Goal: Task Accomplishment & Management: Manage account settings

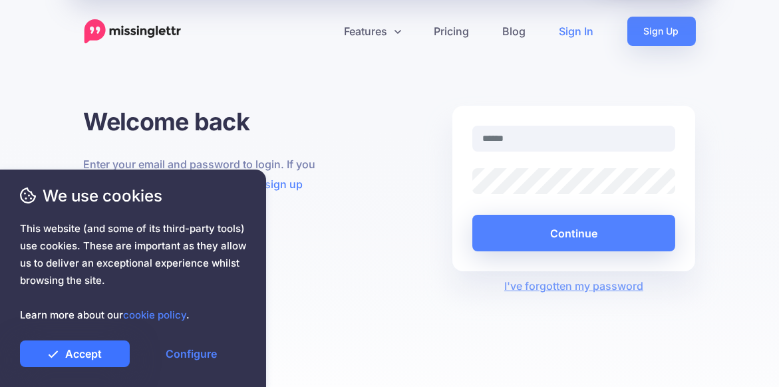
click at [82, 351] on link "Accept" at bounding box center [75, 353] width 110 height 27
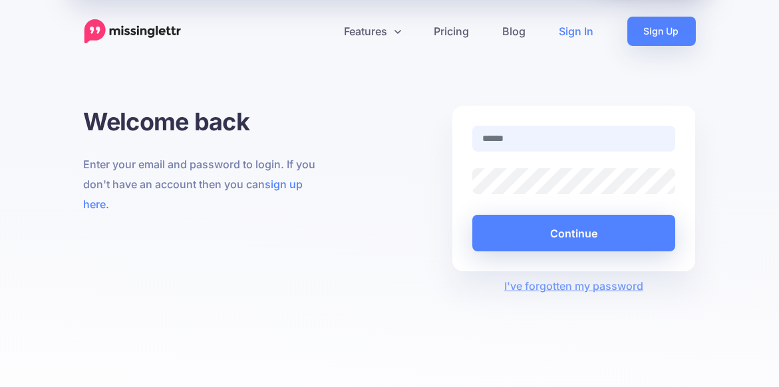
click at [536, 133] on input "text" at bounding box center [573, 139] width 203 height 26
type input "**********"
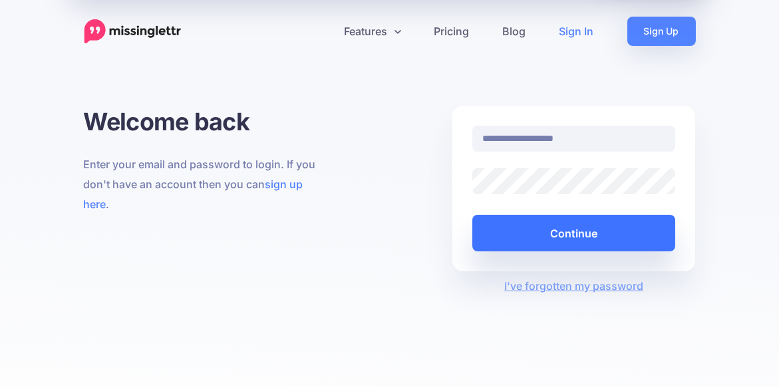
click at [585, 233] on button "Continue" at bounding box center [573, 233] width 203 height 37
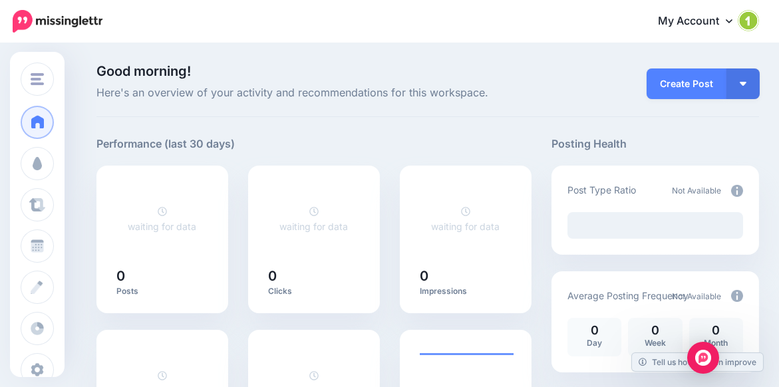
click at [759, 21] on img at bounding box center [748, 20] width 21 height 21
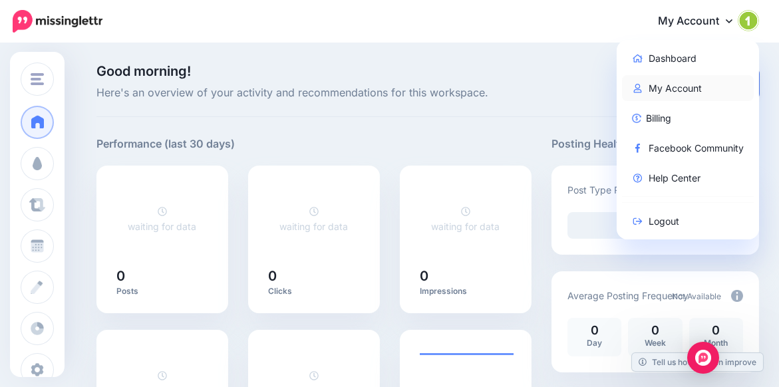
click at [669, 90] on link "My Account" at bounding box center [688, 88] width 132 height 26
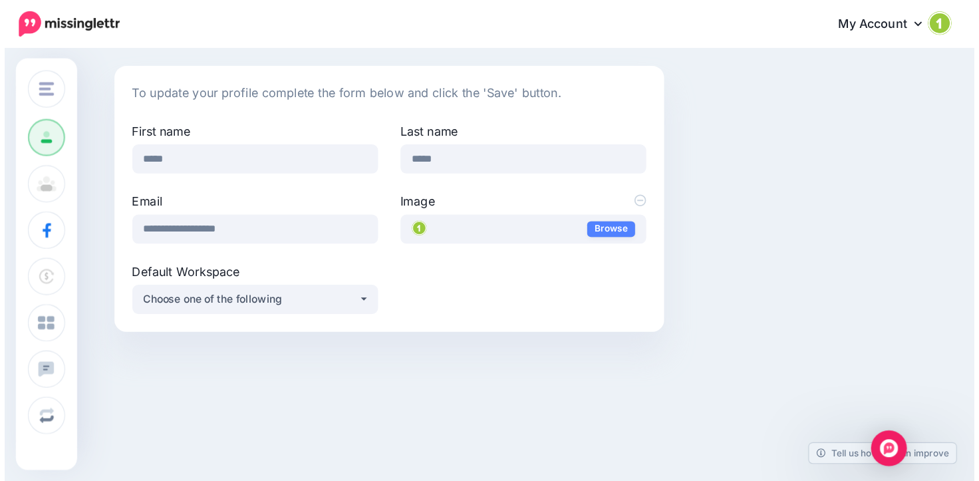
scroll to position [25, 0]
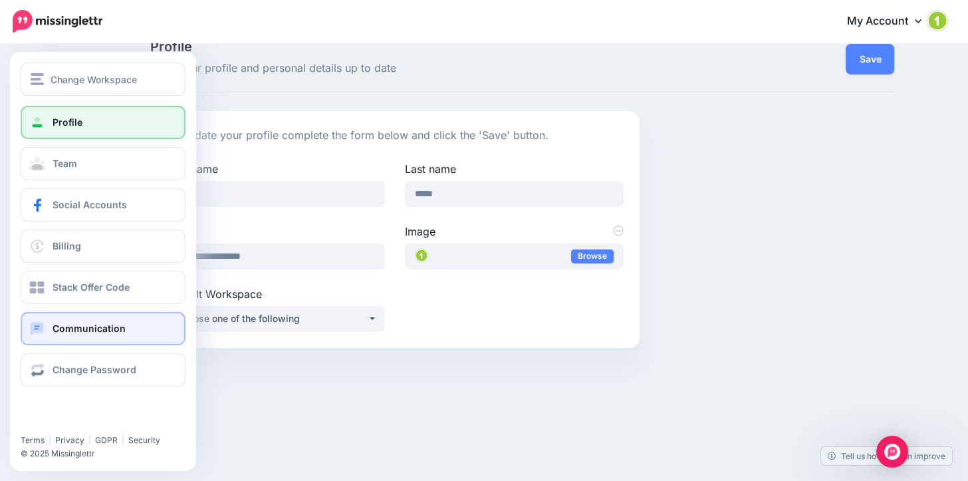
click at [77, 330] on span "Communication" at bounding box center [89, 328] width 73 height 11
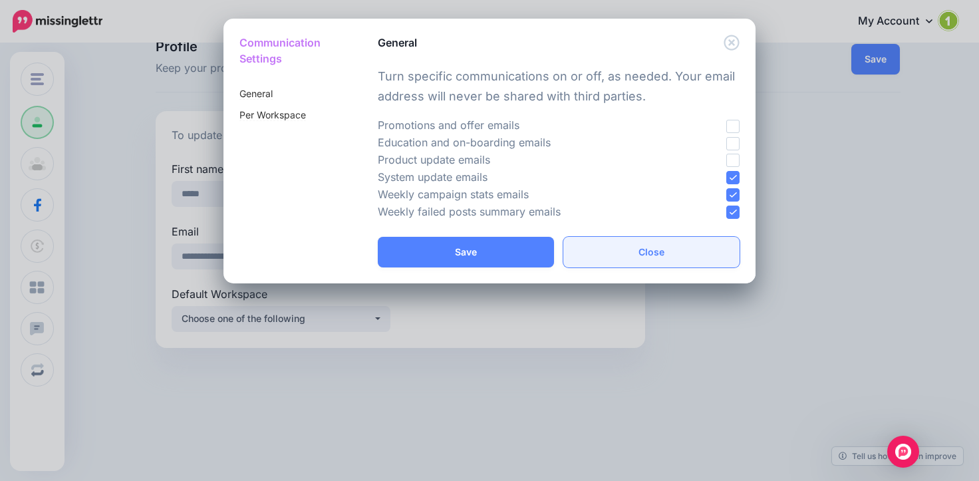
click at [667, 250] on button "Close" at bounding box center [651, 252] width 176 height 31
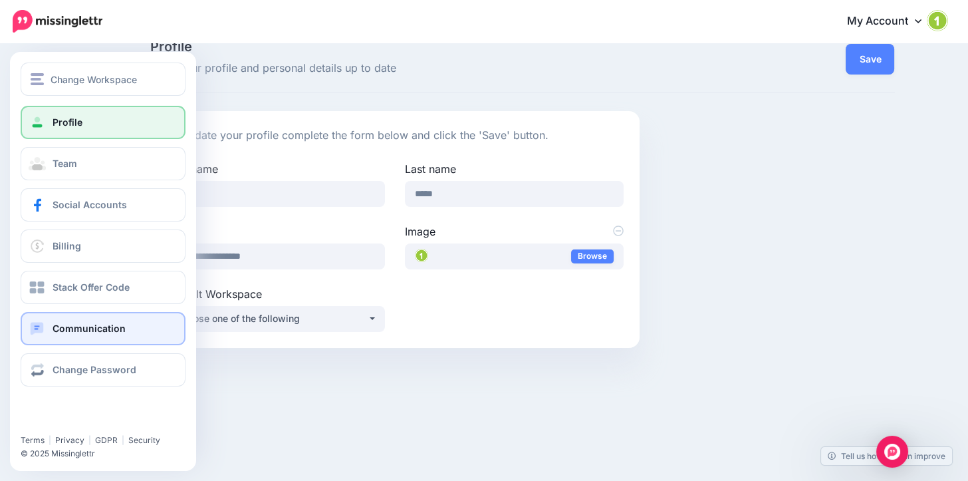
click at [45, 329] on span at bounding box center [37, 328] width 17 height 13
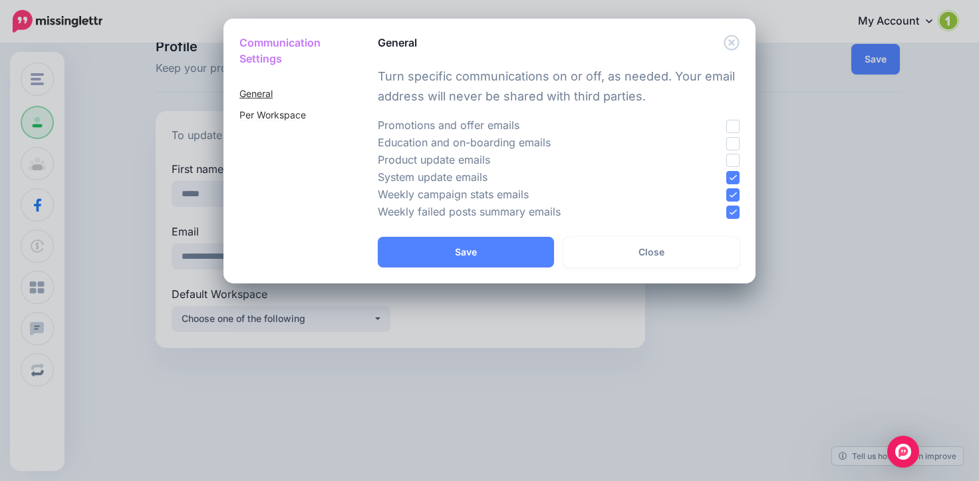
click at [263, 90] on link "General" at bounding box center [255, 94] width 33 height 12
click at [735, 192] on ins at bounding box center [732, 194] width 13 height 13
click at [733, 211] on ins at bounding box center [732, 211] width 13 height 13
click at [738, 172] on ins at bounding box center [732, 177] width 13 height 13
click at [483, 239] on button "Save" at bounding box center [466, 252] width 176 height 31
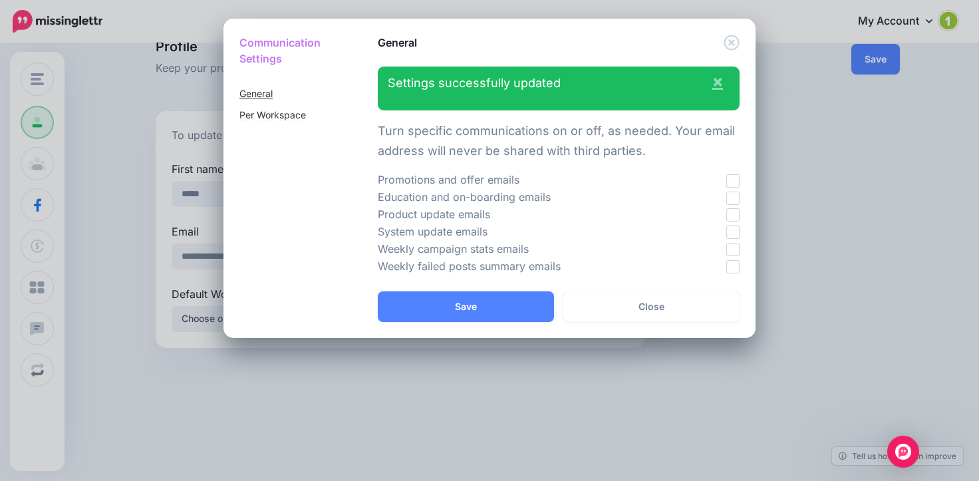
click at [269, 88] on link "General" at bounding box center [255, 94] width 33 height 12
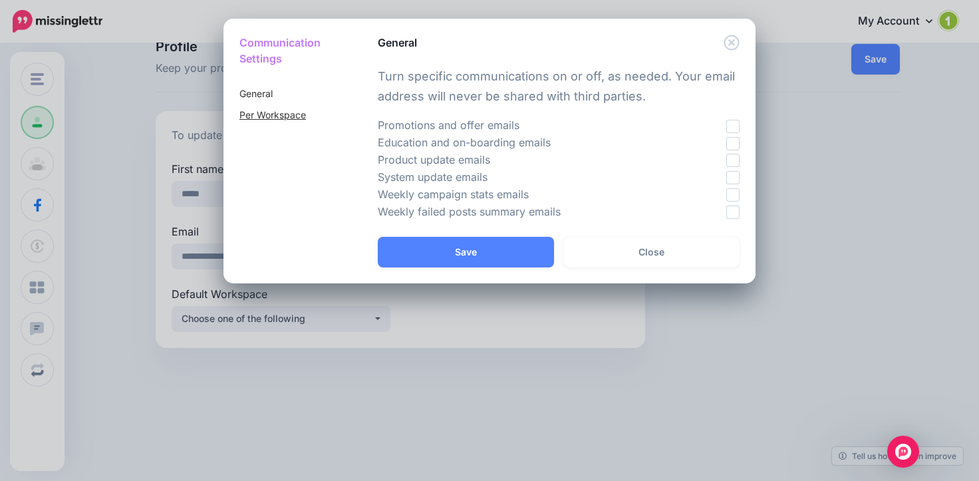
click at [273, 113] on link "Per Workspace" at bounding box center [272, 115] width 67 height 12
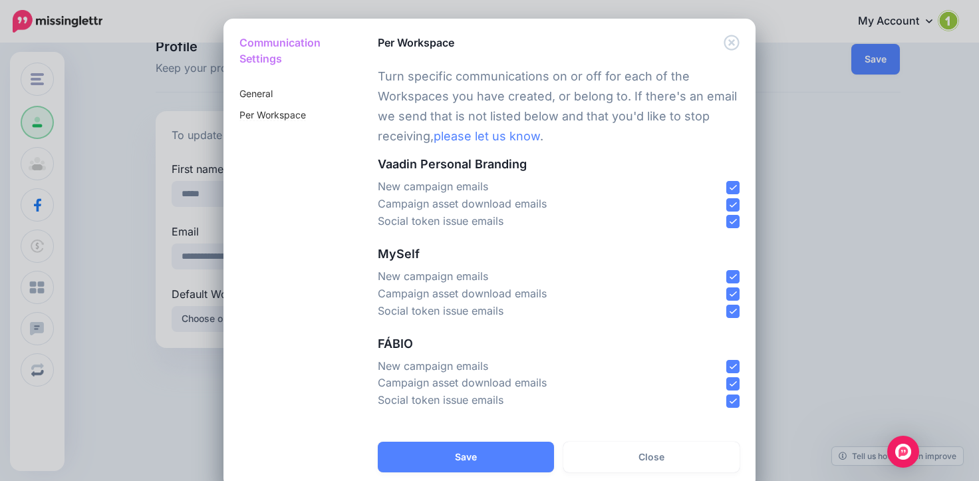
click at [727, 181] on ins at bounding box center [732, 187] width 13 height 13
click at [728, 198] on ins at bounding box center [732, 204] width 13 height 13
click at [728, 215] on ins at bounding box center [732, 221] width 13 height 13
click at [726, 362] on ins at bounding box center [732, 366] width 13 height 13
click at [728, 378] on ins at bounding box center [732, 383] width 13 height 13
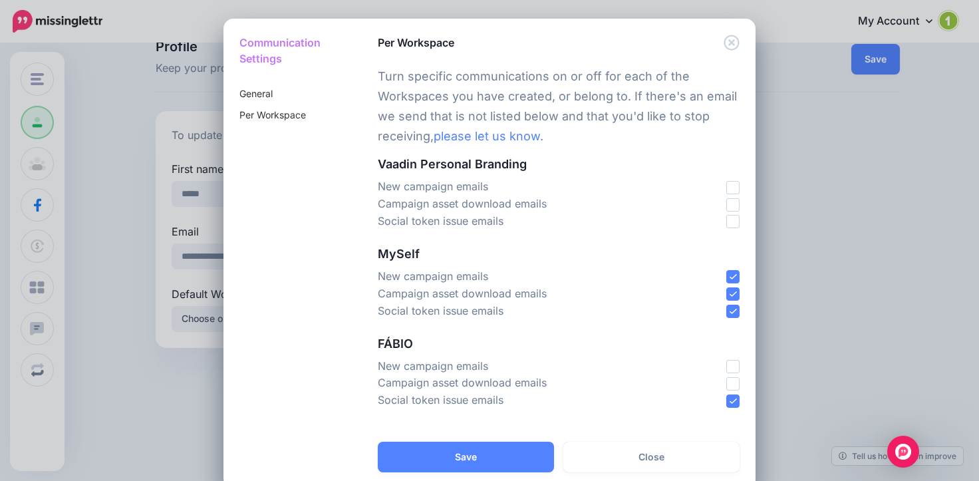
click at [729, 386] on ins at bounding box center [732, 400] width 13 height 13
click at [727, 307] on ins at bounding box center [732, 311] width 13 height 13
click at [727, 288] on ins at bounding box center [732, 293] width 13 height 13
click at [727, 270] on ins at bounding box center [732, 276] width 13 height 13
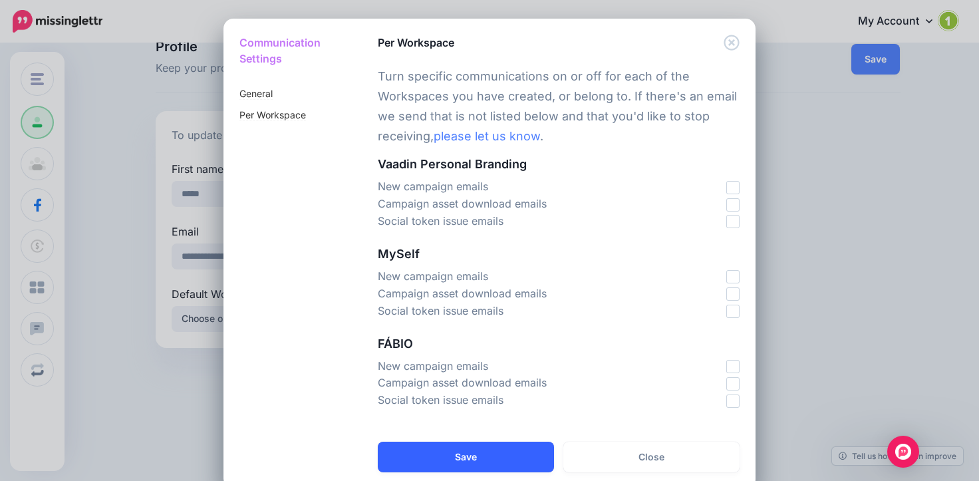
click at [475, 386] on button "Save" at bounding box center [466, 457] width 176 height 31
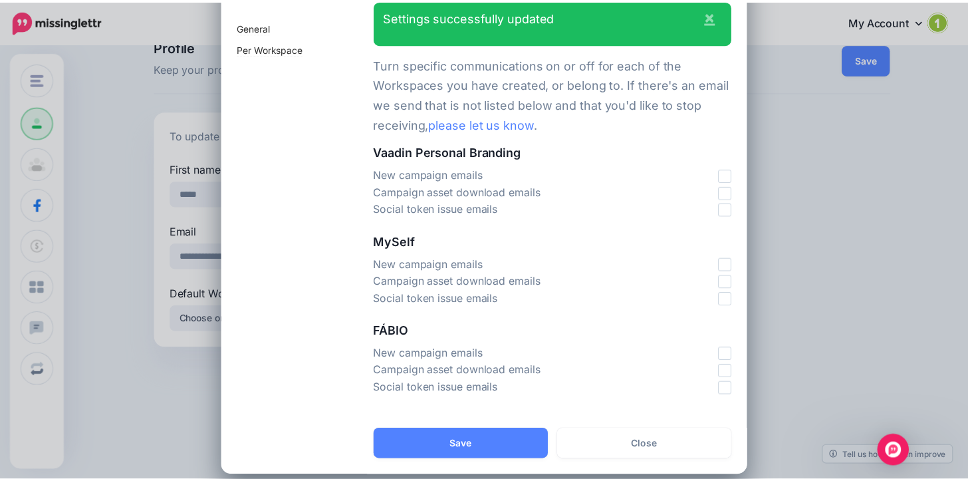
scroll to position [67, 0]
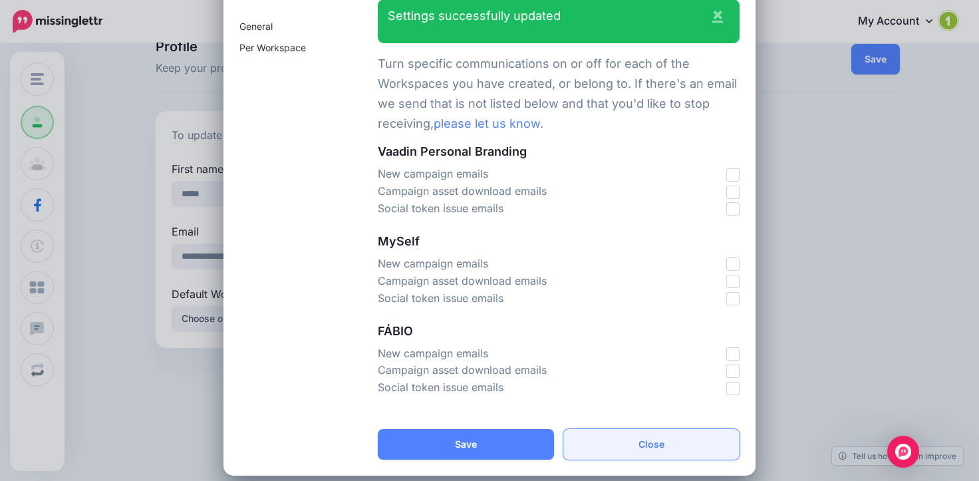
click at [616, 386] on button "Close" at bounding box center [651, 444] width 176 height 31
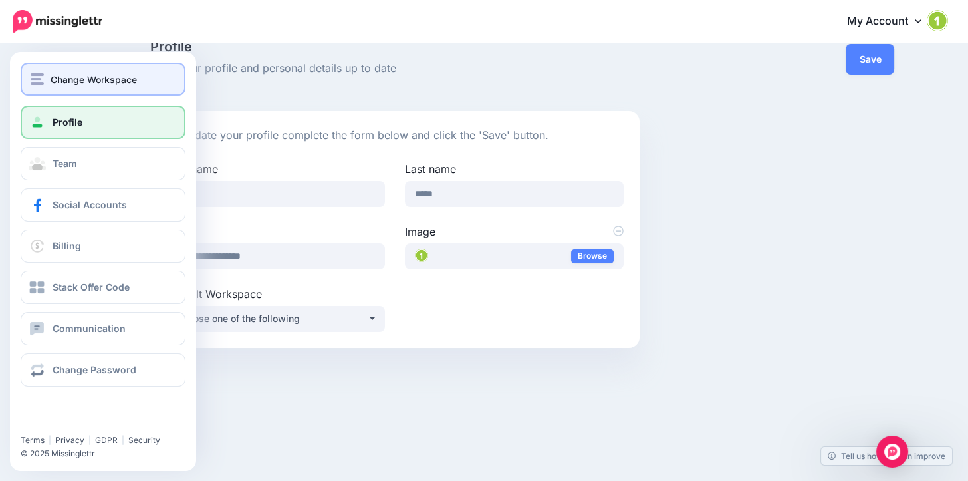
click at [45, 77] on div "Change Workspace" at bounding box center [103, 79] width 145 height 15
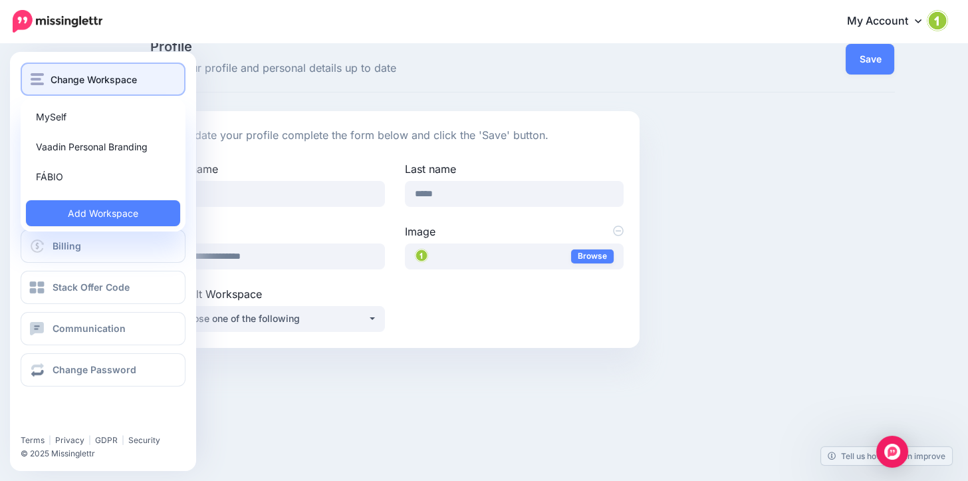
click at [47, 78] on div "Change Workspace" at bounding box center [103, 79] width 145 height 15
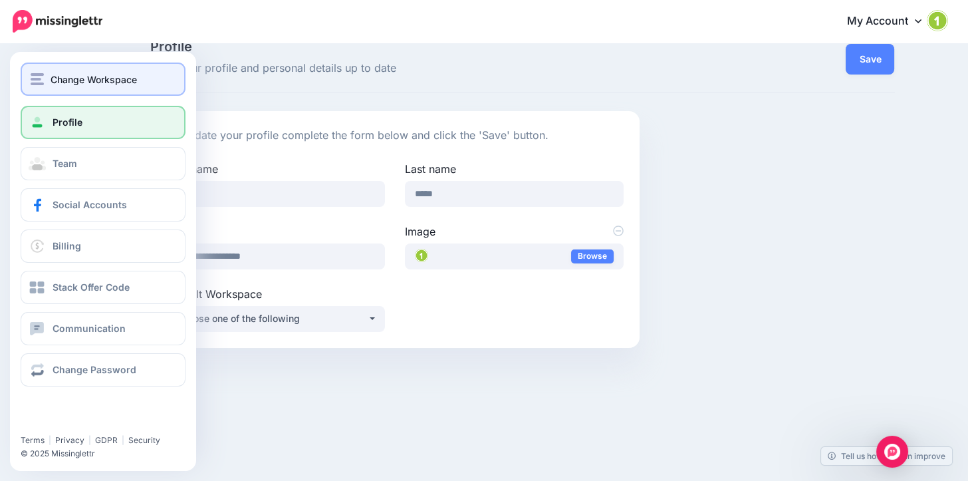
click at [47, 78] on div "Change Workspace" at bounding box center [103, 79] width 145 height 15
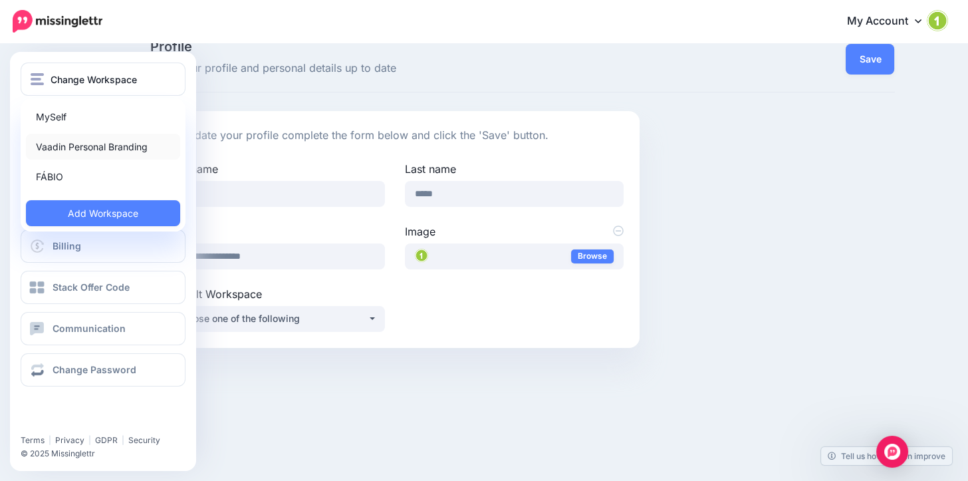
click at [71, 146] on link "Vaadin Personal Branding" at bounding box center [103, 147] width 154 height 26
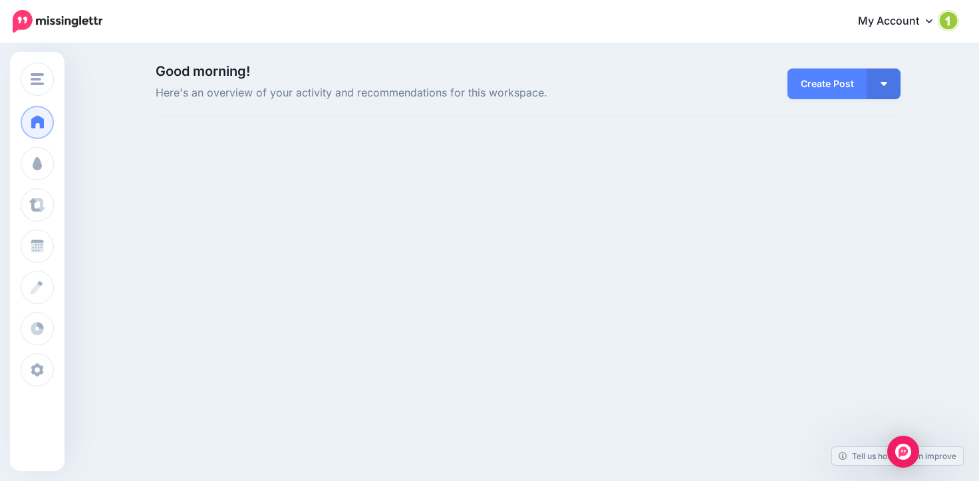
click at [928, 19] on icon at bounding box center [929, 20] width 7 height 11
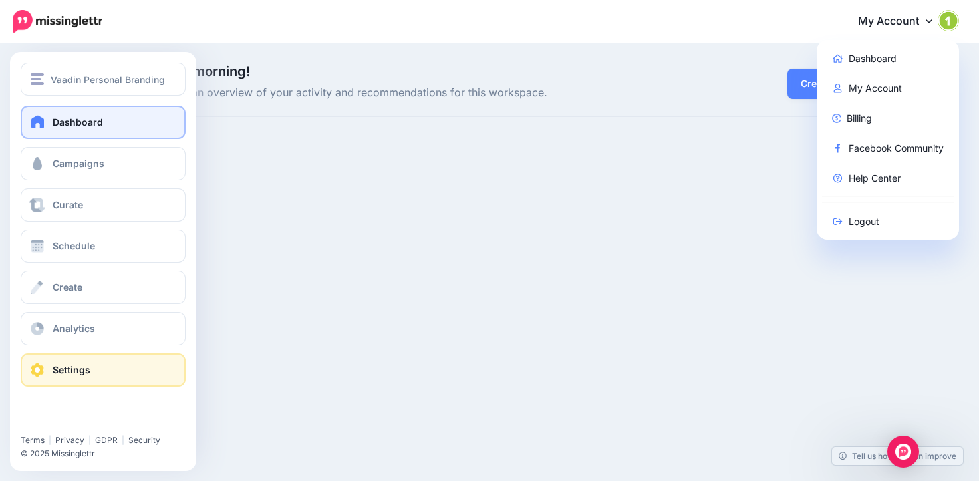
click at [54, 376] on link "Settings" at bounding box center [103, 369] width 165 height 33
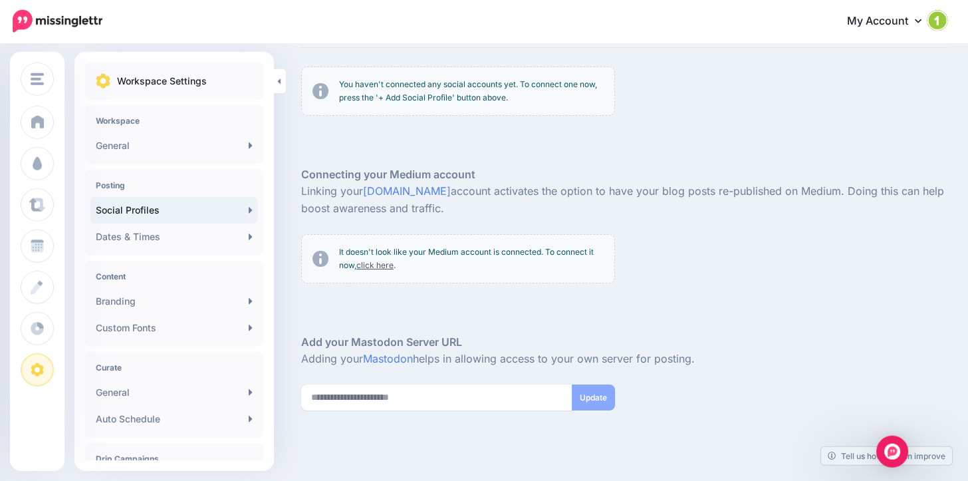
scroll to position [113, 0]
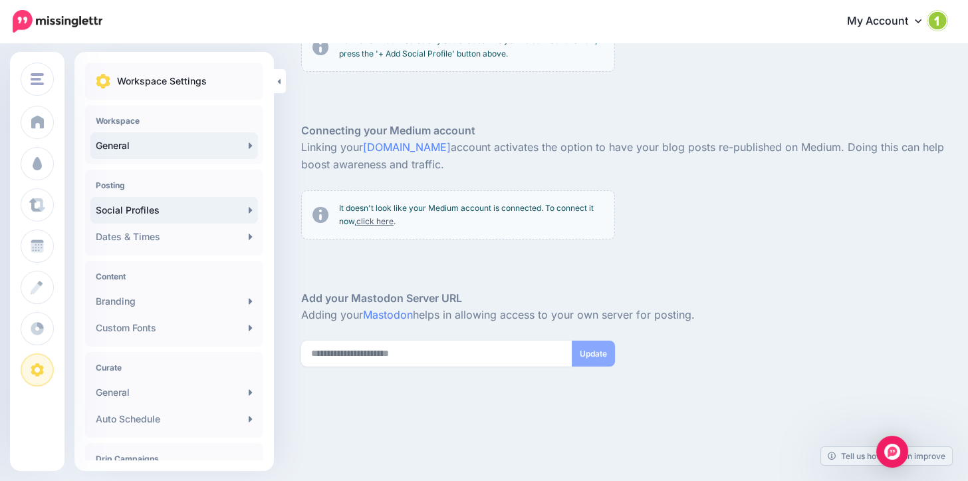
click at [227, 150] on link "General" at bounding box center [174, 145] width 168 height 27
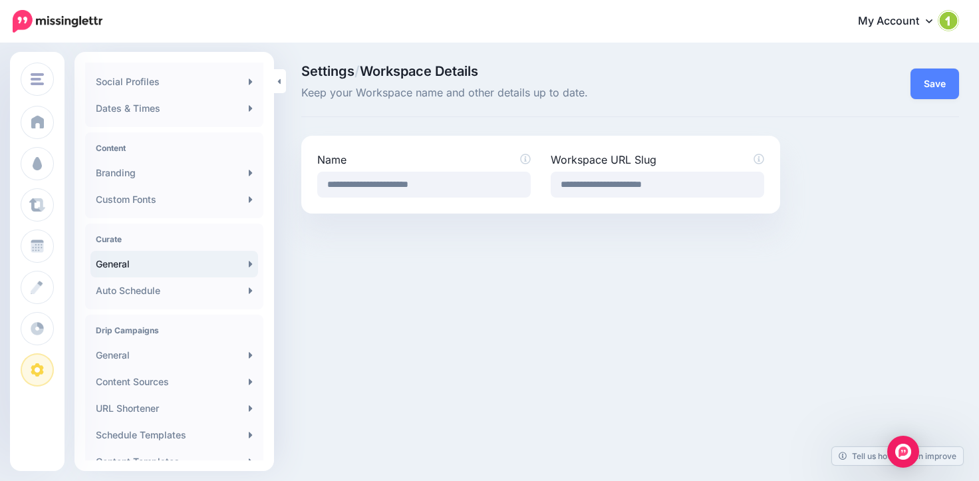
scroll to position [249, 0]
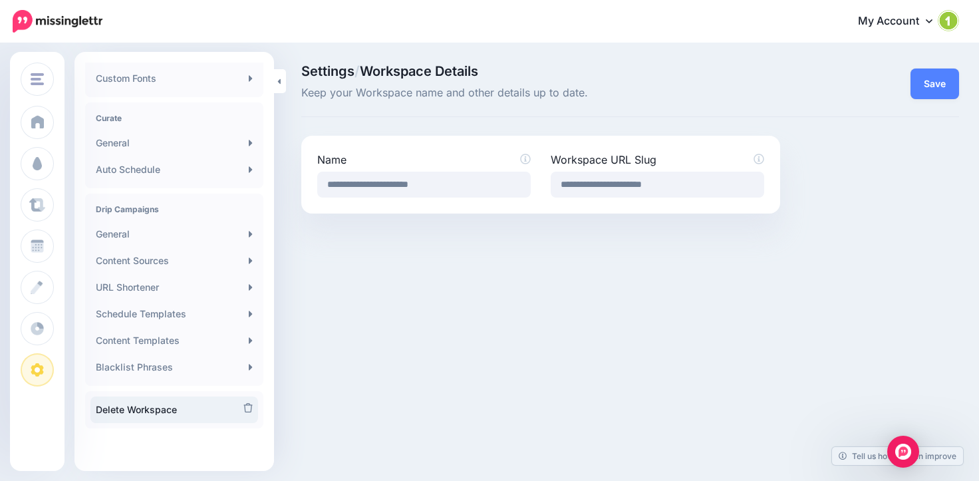
click at [149, 412] on link "Delete Workspace" at bounding box center [174, 409] width 168 height 27
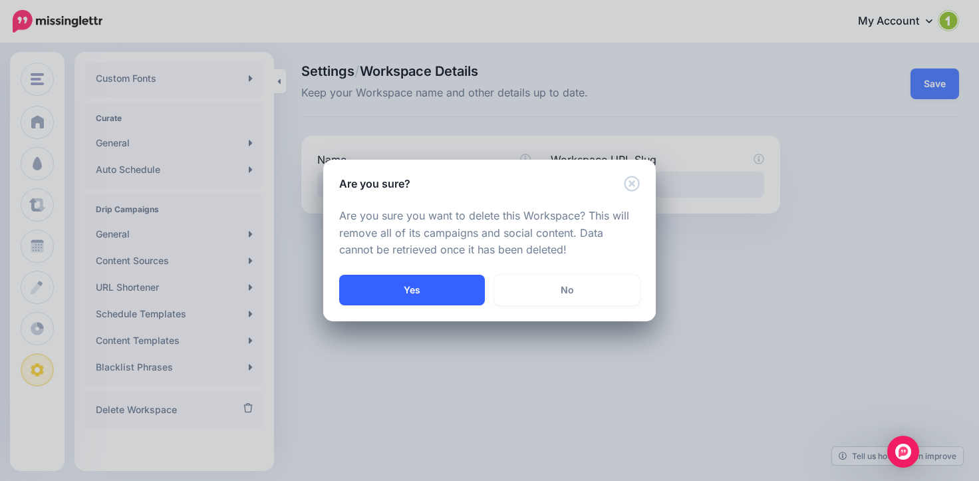
click at [412, 301] on button "Yes" at bounding box center [412, 290] width 146 height 31
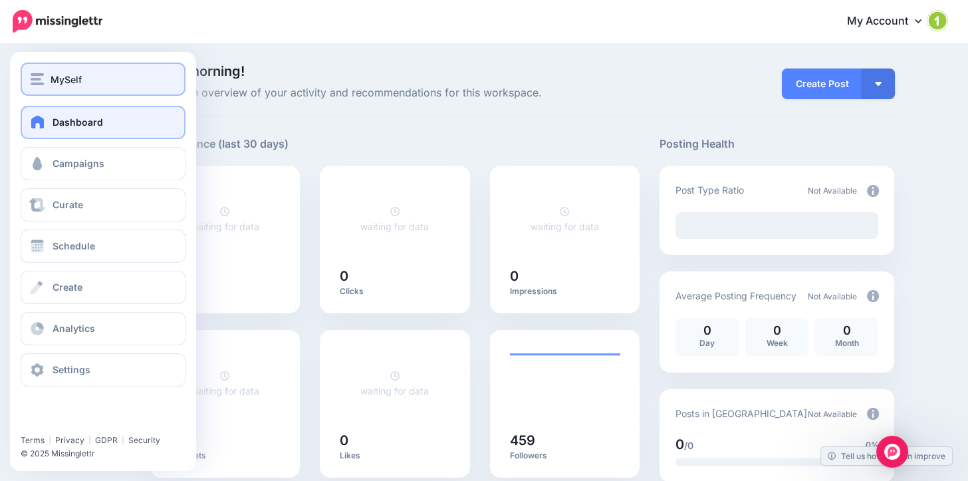
click at [54, 90] on button "MySelf" at bounding box center [103, 79] width 165 height 33
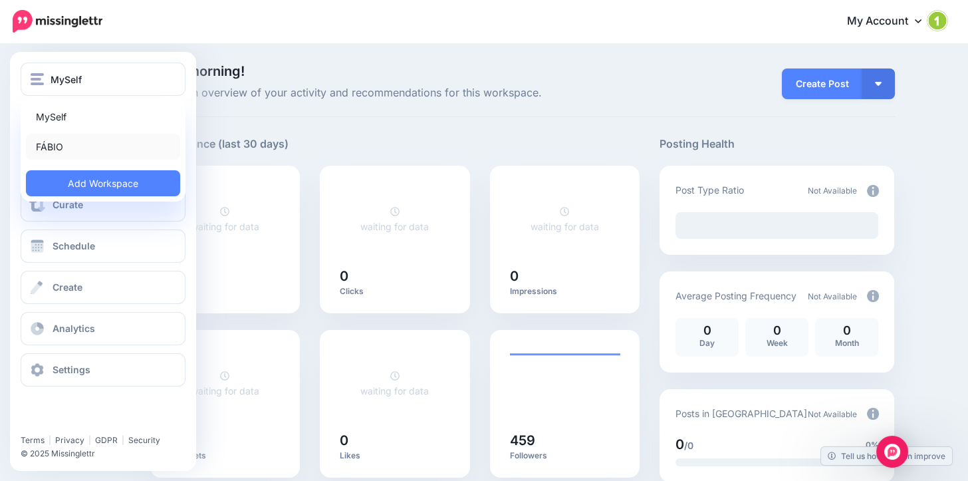
click at [65, 152] on link "FÁBIO" at bounding box center [103, 147] width 154 height 26
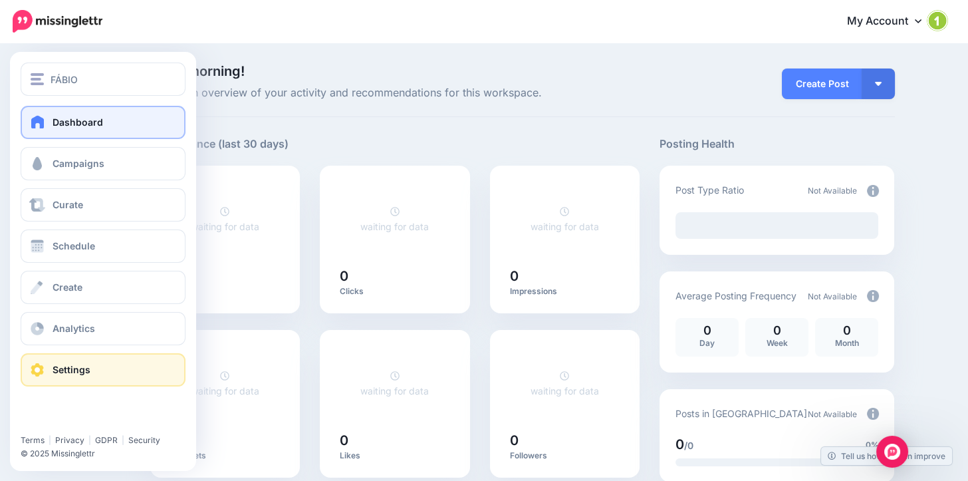
click at [109, 372] on link "Settings" at bounding box center [103, 369] width 165 height 33
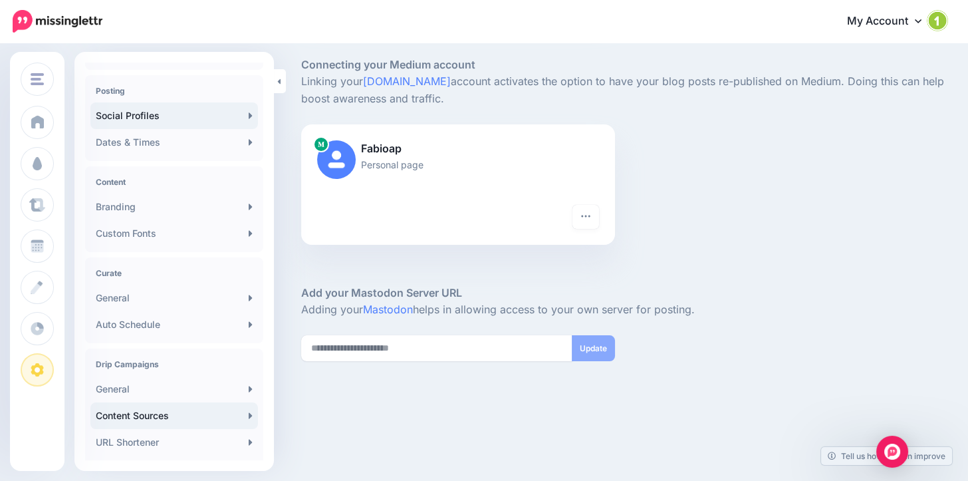
scroll to position [249, 0]
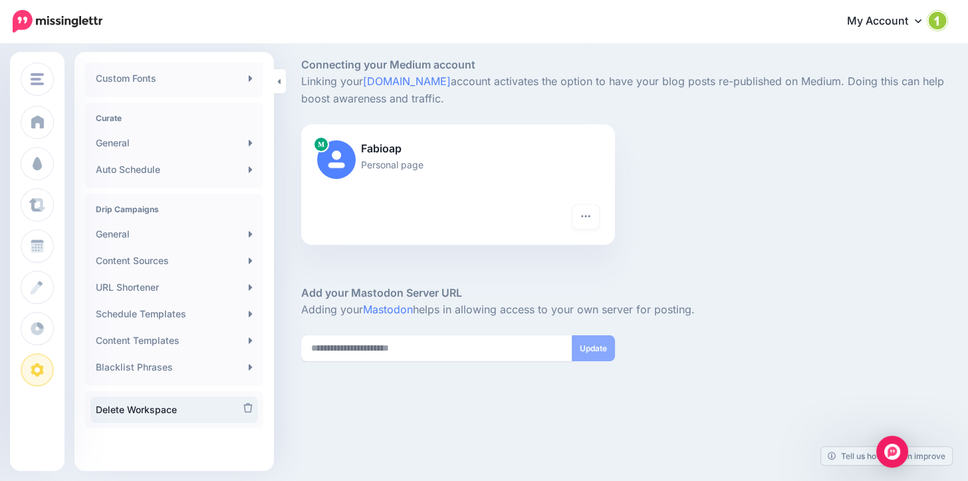
click at [221, 414] on link "Delete Workspace" at bounding box center [174, 409] width 168 height 27
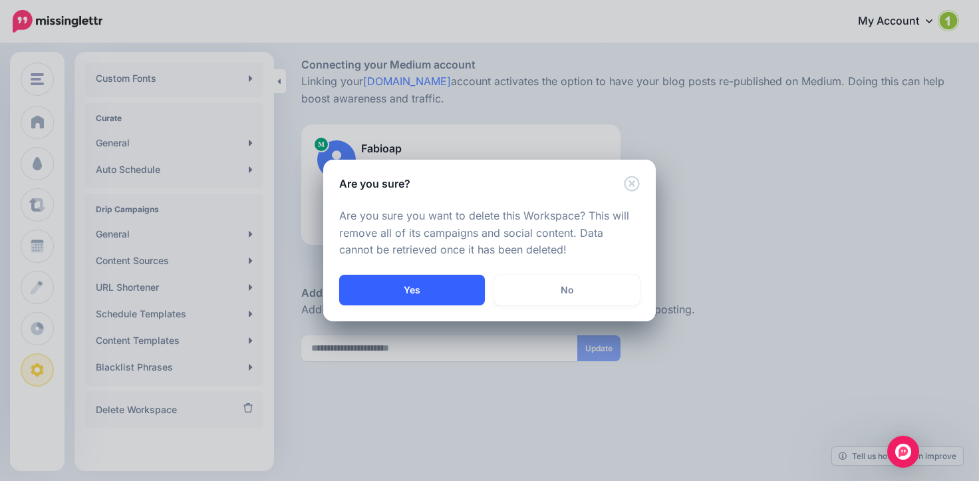
click at [403, 291] on button "Yes" at bounding box center [412, 290] width 146 height 31
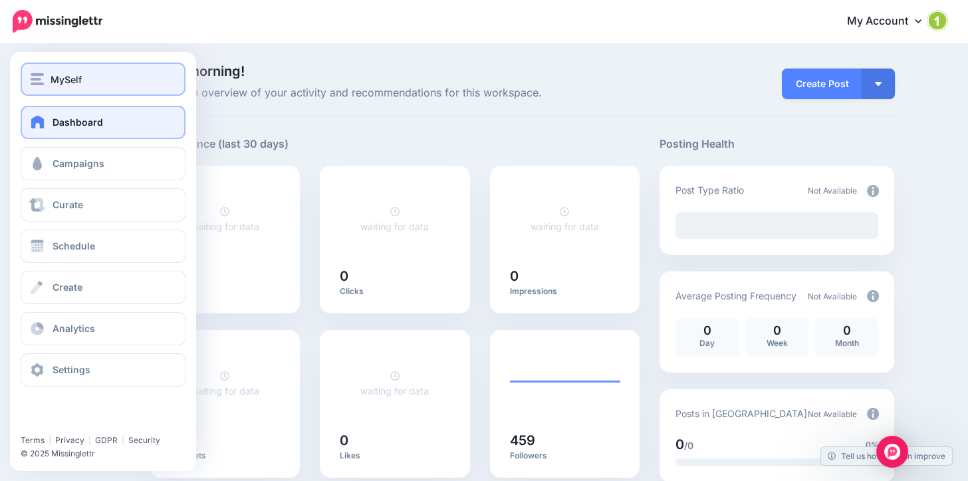
click at [34, 75] on img "button" at bounding box center [37, 79] width 13 height 12
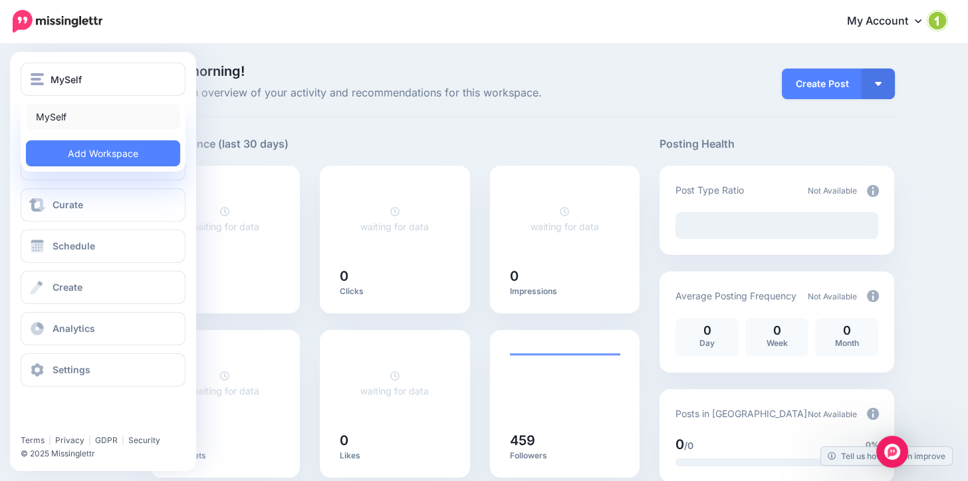
click at [67, 116] on link "MySelf" at bounding box center [103, 117] width 154 height 26
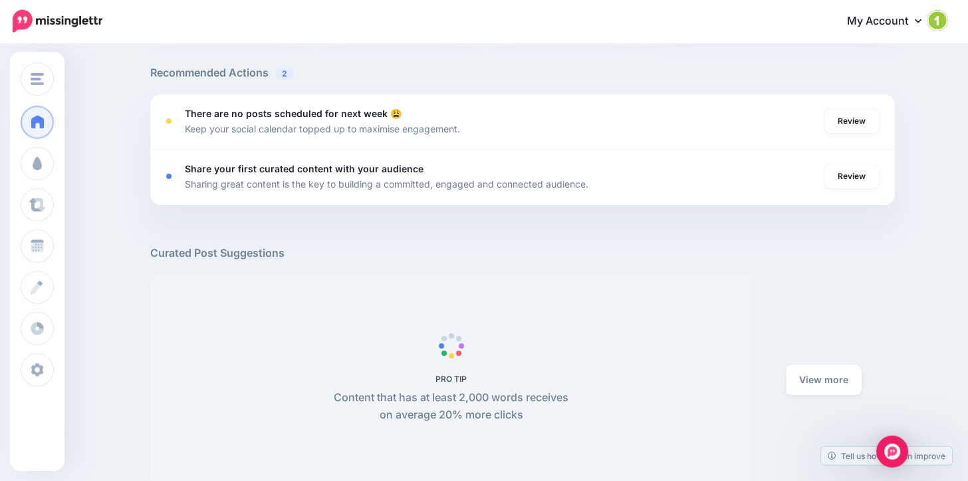
scroll to position [484, 0]
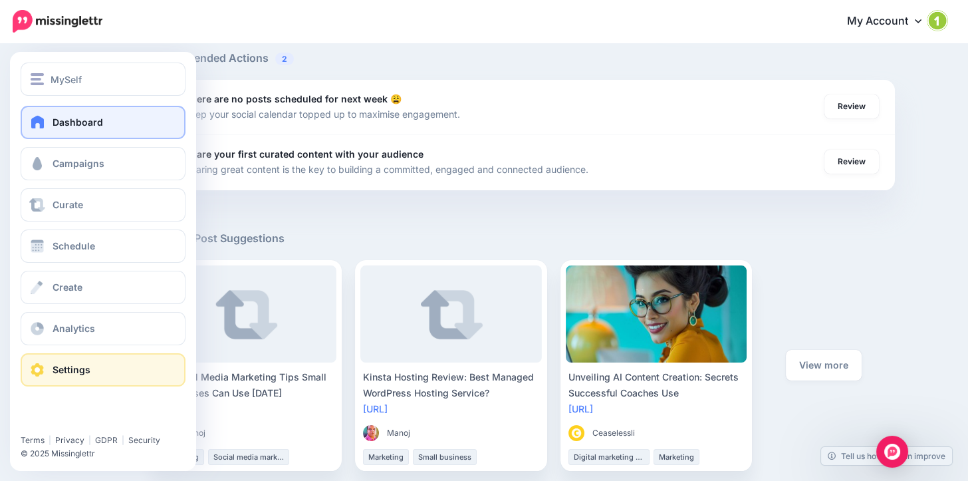
click at [72, 378] on link "Settings" at bounding box center [103, 369] width 165 height 33
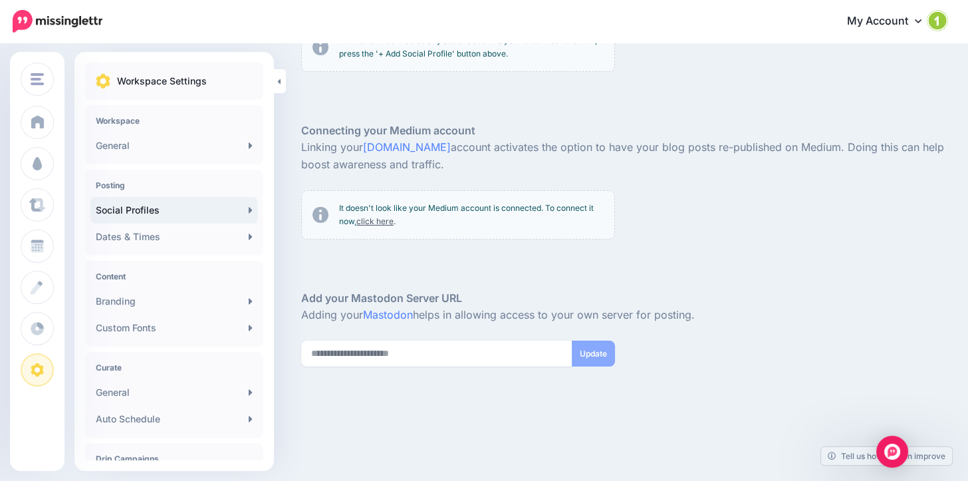
scroll to position [249, 0]
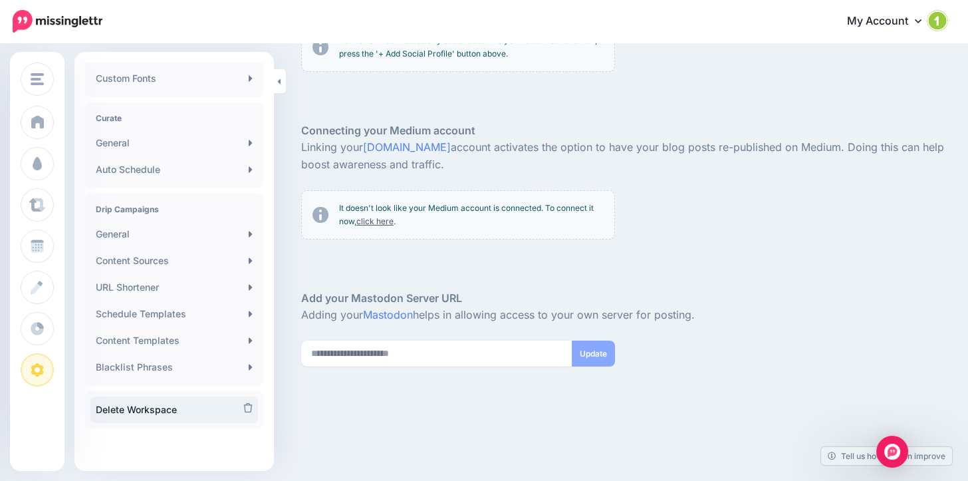
click at [174, 412] on link "Delete Workspace" at bounding box center [174, 409] width 168 height 27
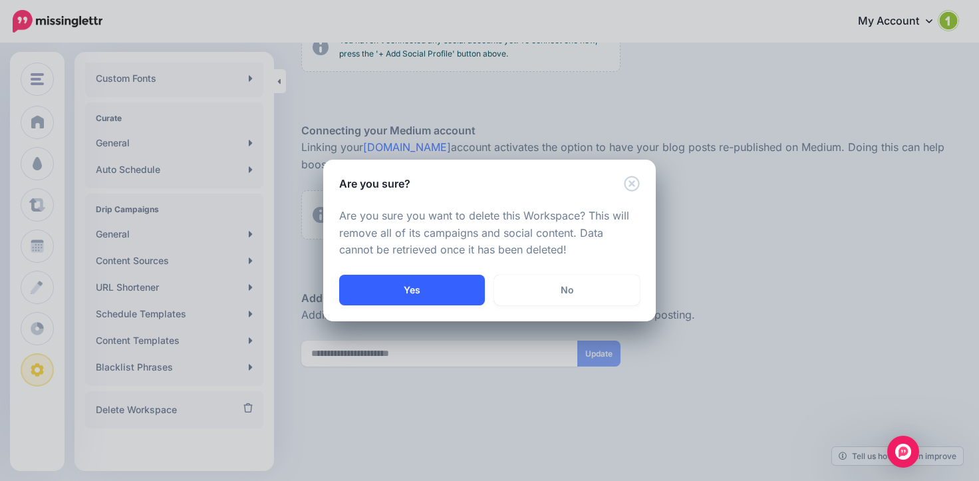
click at [451, 297] on button "Yes" at bounding box center [412, 290] width 146 height 31
